Goal: Task Accomplishment & Management: Use online tool/utility

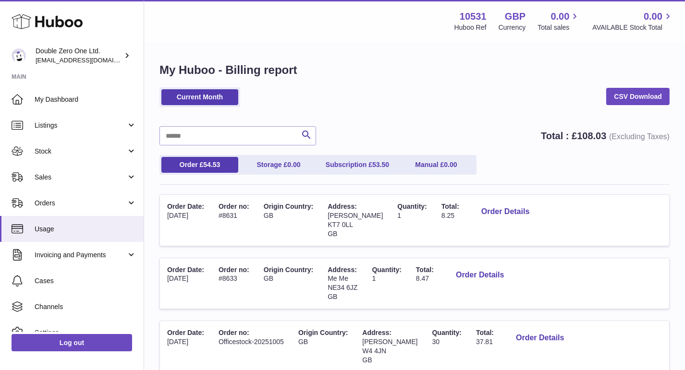
click at [49, 206] on span "Orders" at bounding box center [81, 203] width 92 height 9
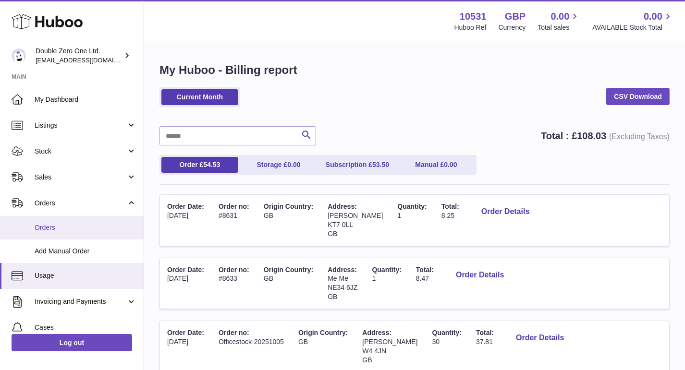
click at [54, 224] on span "Orders" at bounding box center [86, 227] width 102 height 9
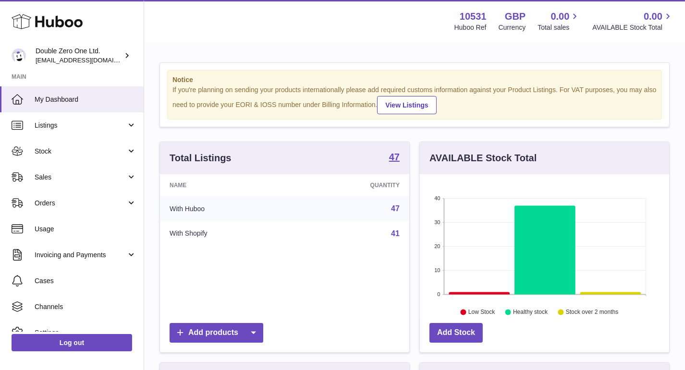
scroll to position [149, 249]
click at [50, 200] on span "Orders" at bounding box center [81, 203] width 92 height 9
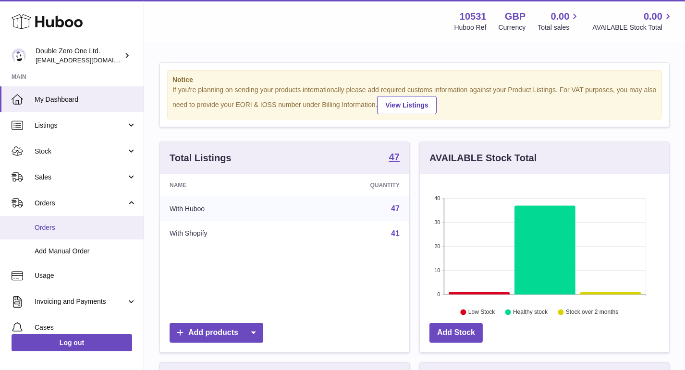
click at [44, 225] on span "Orders" at bounding box center [86, 227] width 102 height 9
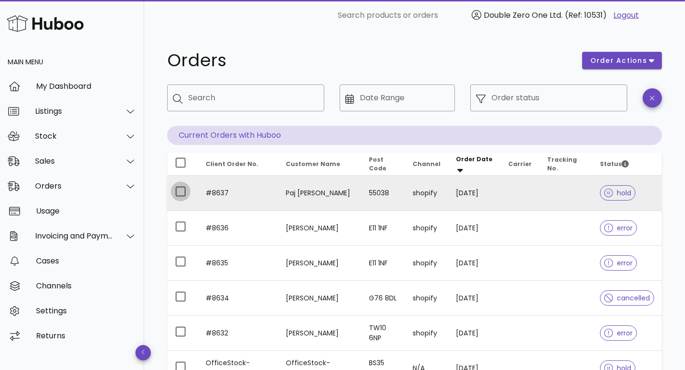
click at [181, 194] on div at bounding box center [180, 192] width 16 height 16
click at [612, 67] on button "order actions" at bounding box center [622, 60] width 80 height 17
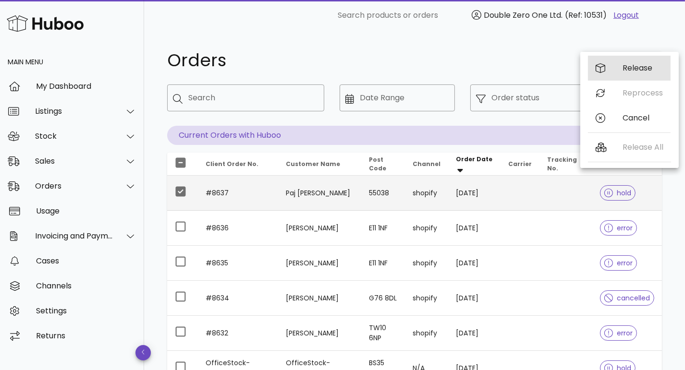
click at [627, 68] on div "Release" at bounding box center [643, 67] width 40 height 9
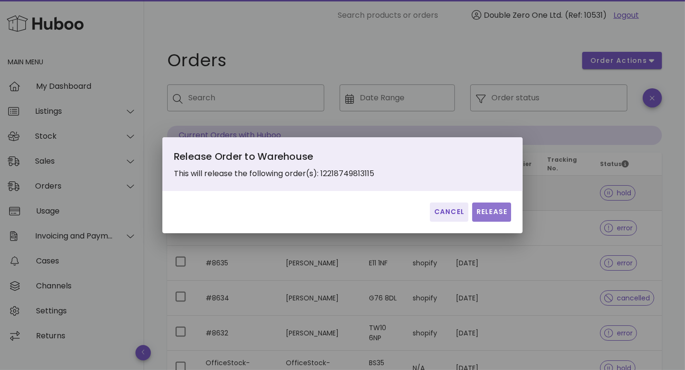
click at [482, 215] on span "Release" at bounding box center [491, 212] width 31 height 10
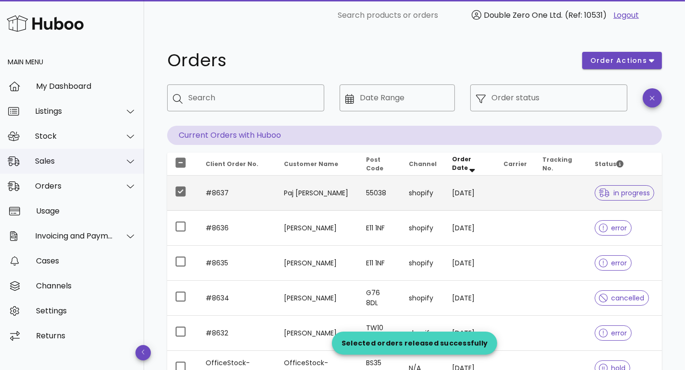
click at [73, 166] on div "Sales" at bounding box center [72, 161] width 144 height 25
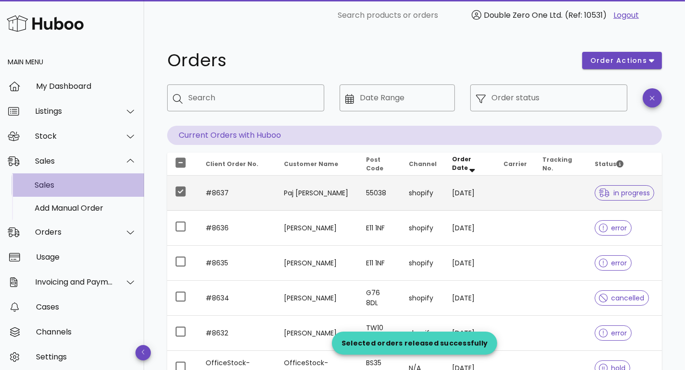
click at [67, 183] on div "Sales" at bounding box center [86, 185] width 102 height 9
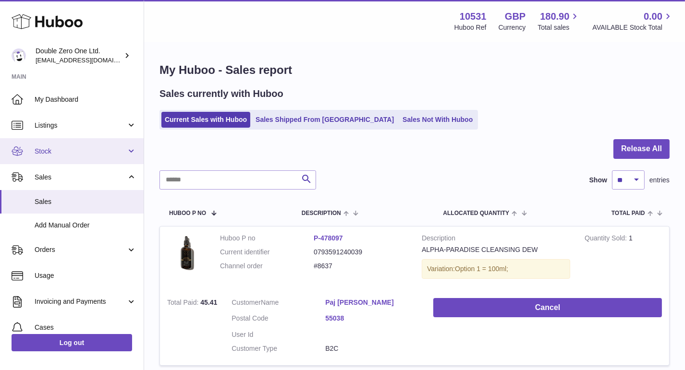
click at [87, 154] on span "Stock" at bounding box center [81, 151] width 92 height 9
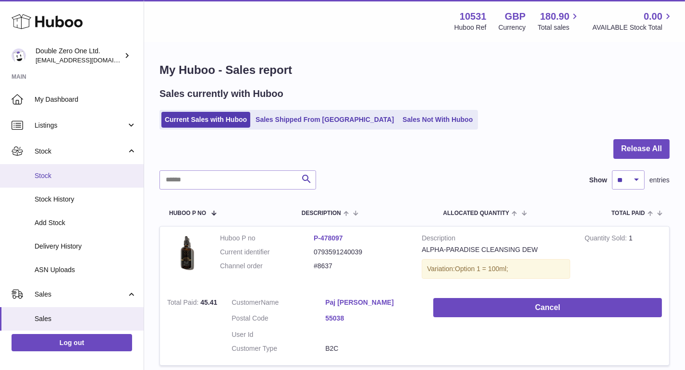
click at [67, 181] on link "Stock" at bounding box center [72, 176] width 144 height 24
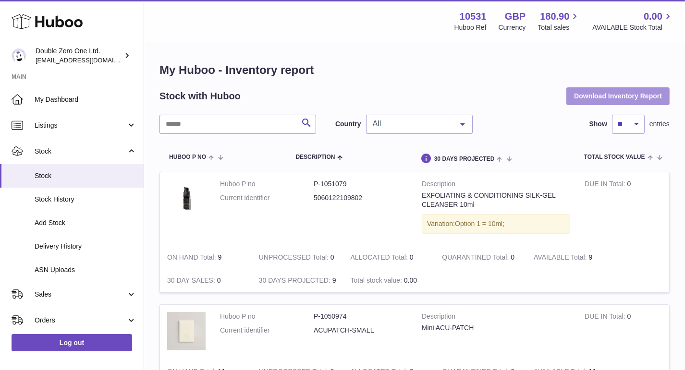
click at [633, 98] on button "Download Inventory Report" at bounding box center [617, 95] width 103 height 17
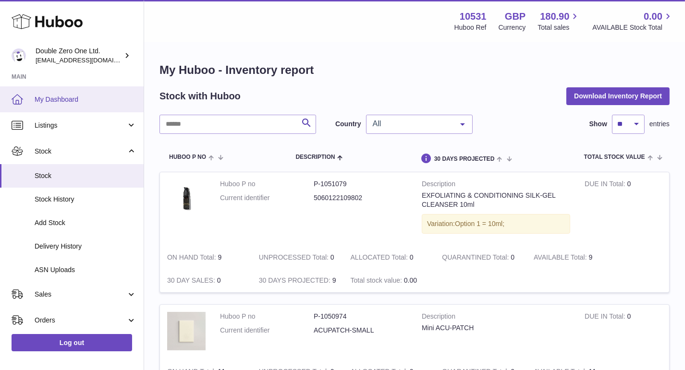
click at [33, 106] on link "My Dashboard" at bounding box center [72, 99] width 144 height 26
